Goal: Task Accomplishment & Management: Manage account settings

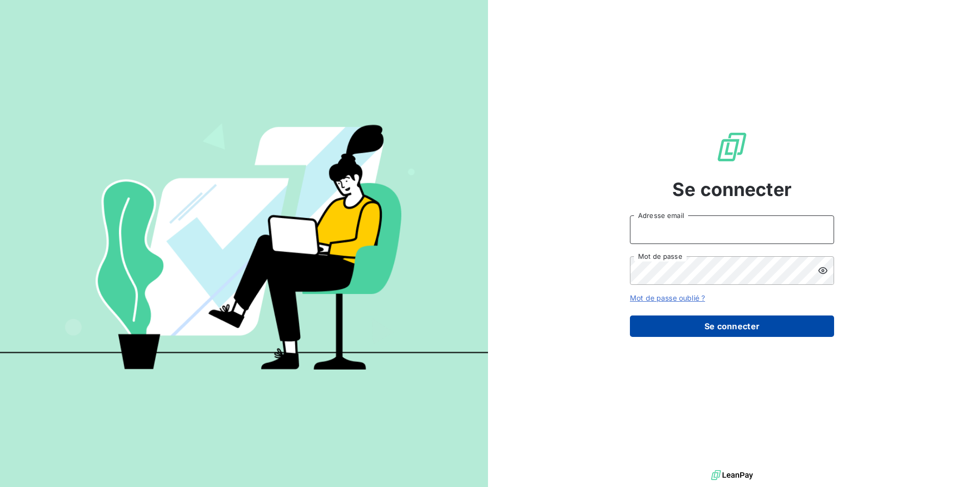
type input "[EMAIL_ADDRESS][DOMAIN_NAME]"
click at [753, 318] on button "Se connecter" at bounding box center [732, 325] width 204 height 21
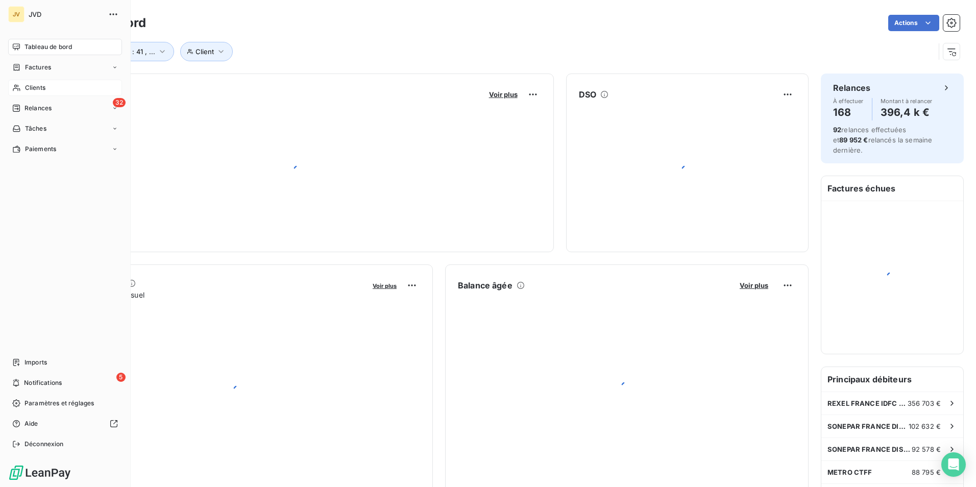
click at [13, 86] on icon at bounding box center [16, 88] width 9 height 8
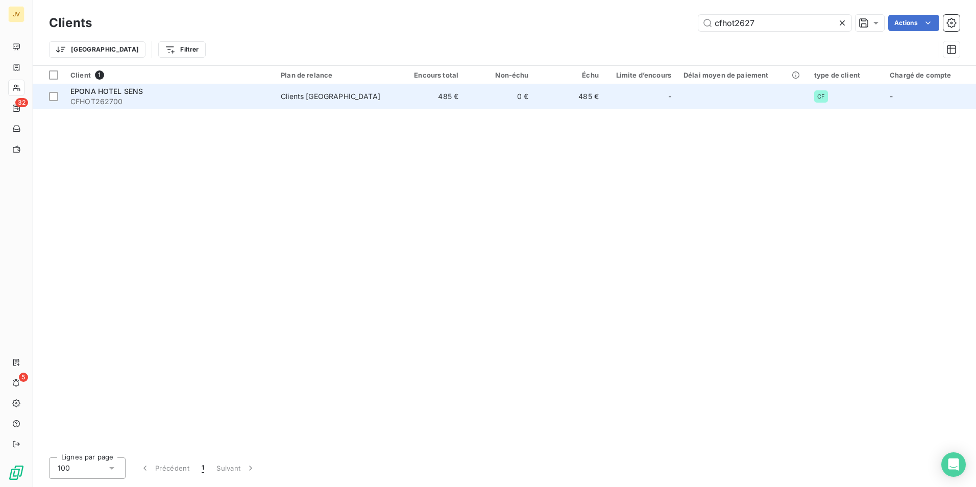
type input "cfhot2627"
click at [131, 97] on span "CFHOT262700" at bounding box center [169, 101] width 198 height 10
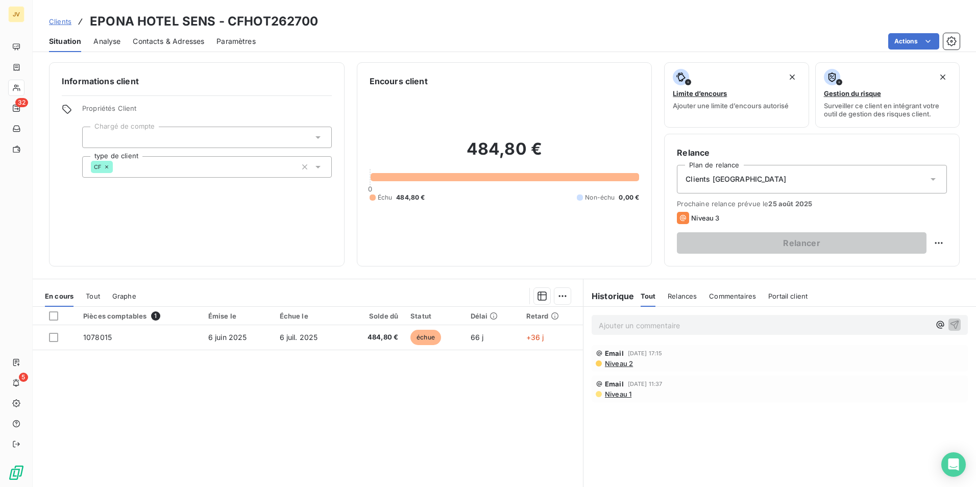
click at [159, 33] on div "Contacts & Adresses" at bounding box center [168, 41] width 71 height 21
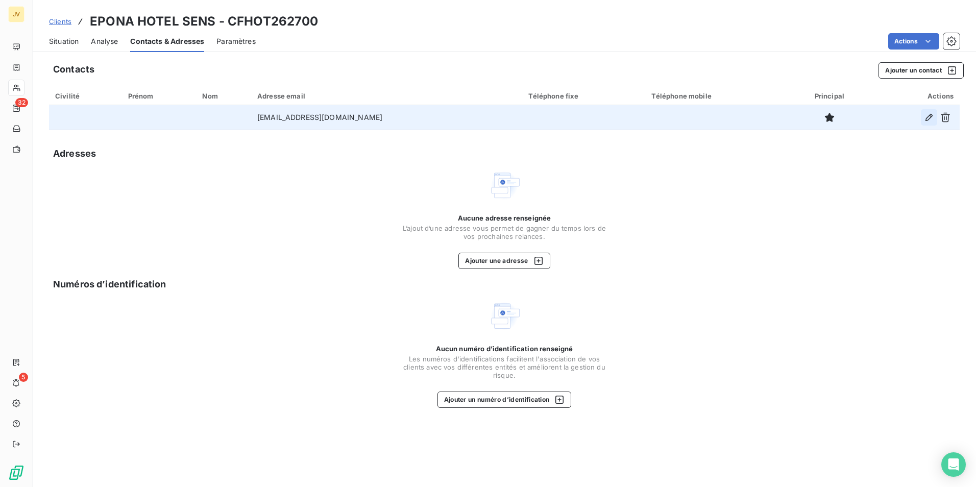
click at [929, 117] on icon "button" at bounding box center [929, 117] width 10 height 10
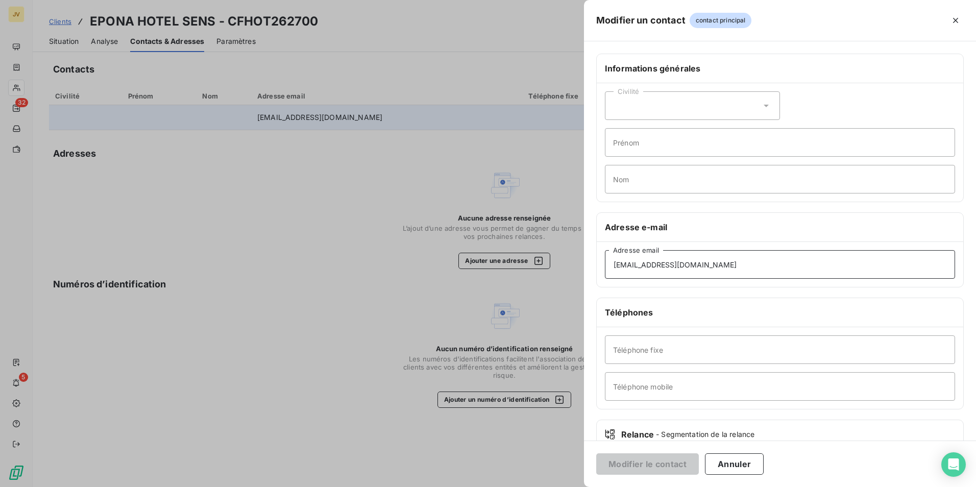
drag, startPoint x: 717, startPoint y: 267, endPoint x: 184, endPoint y: 266, distance: 532.8
click at [268, 486] on div "Modifier un contact contact principal Informations générales Civilité Prénom No…" at bounding box center [488, 487] width 976 height 0
paste input "eponahotel"
type input "kelvin.boisson@eponahotel.fr"
click at [668, 456] on button "Modifier le contact" at bounding box center [647, 463] width 103 height 21
